Goal: Transaction & Acquisition: Purchase product/service

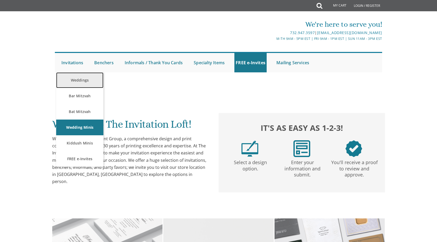
click at [74, 79] on link "Weddings" at bounding box center [79, 80] width 47 height 16
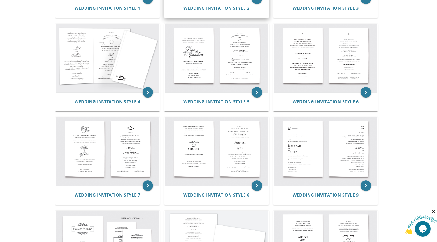
scroll to position [262, 0]
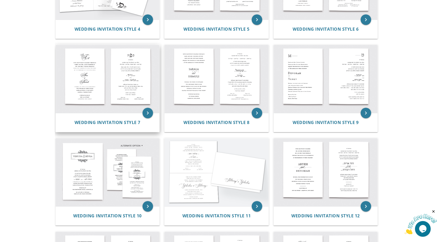
click at [96, 83] on img at bounding box center [108, 79] width 104 height 68
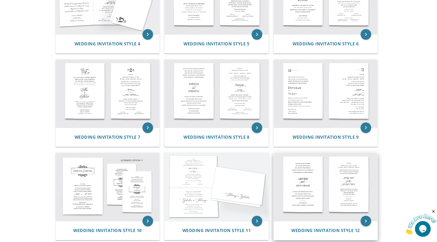
scroll to position [210, 0]
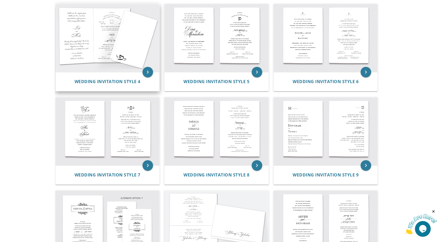
click at [70, 35] on img at bounding box center [108, 38] width 104 height 68
click at [103, 47] on img at bounding box center [108, 38] width 104 height 68
